Goal: Find specific page/section: Find specific page/section

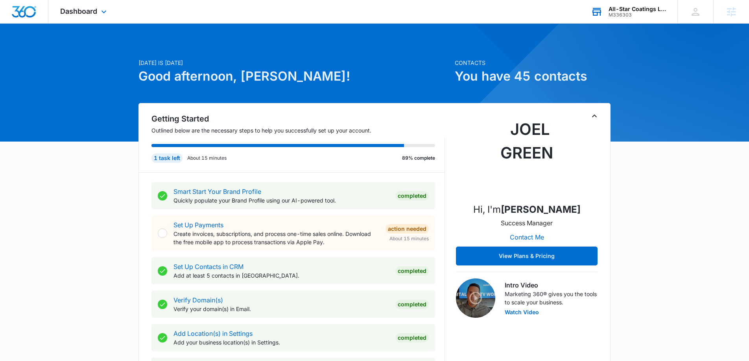
click at [626, 11] on div "All-Star Coatings LLC" at bounding box center [636, 9] width 57 height 6
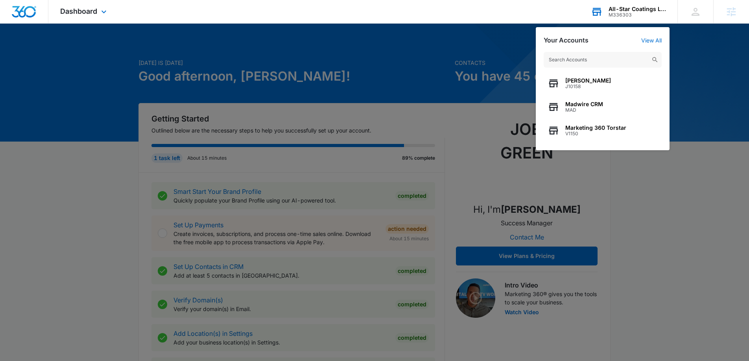
click at [631, 60] on input "text" at bounding box center [602, 60] width 118 height 16
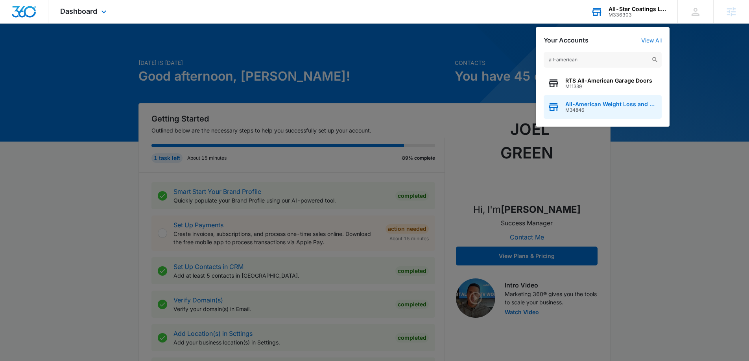
type input "all-american"
click at [599, 105] on span "All-American Weight Loss and Wellness" at bounding box center [611, 104] width 92 height 6
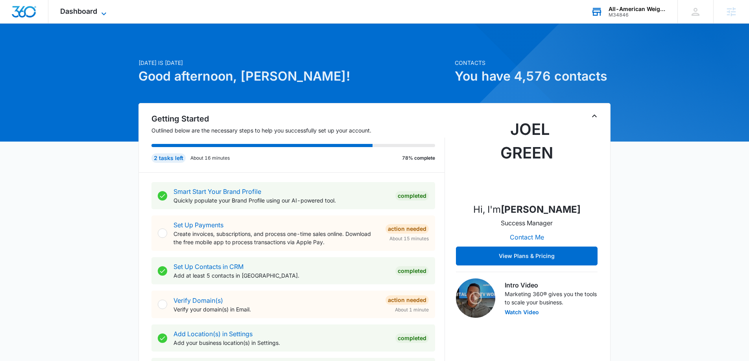
click at [106, 13] on icon at bounding box center [103, 13] width 9 height 9
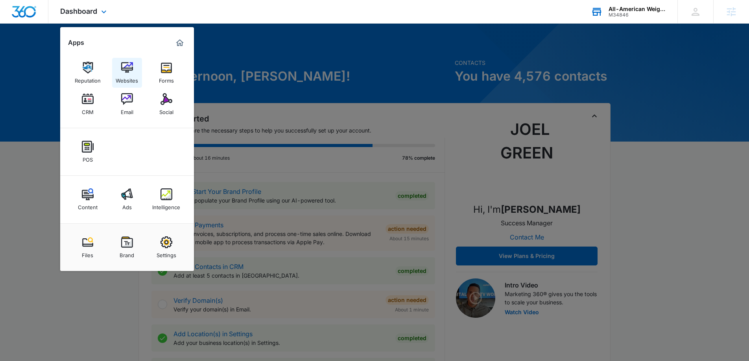
click at [128, 74] on div "Websites" at bounding box center [127, 79] width 22 height 10
